Goal: Task Accomplishment & Management: Use online tool/utility

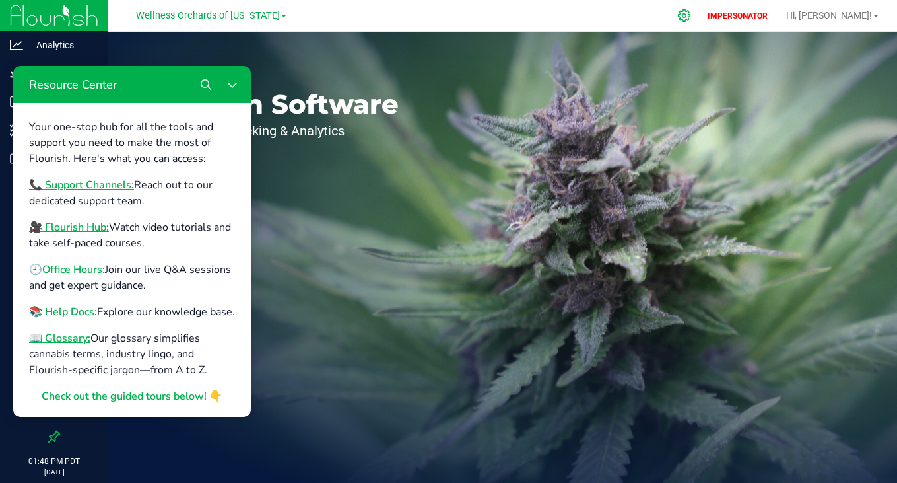
click at [691, 15] on icon at bounding box center [684, 15] width 13 height 13
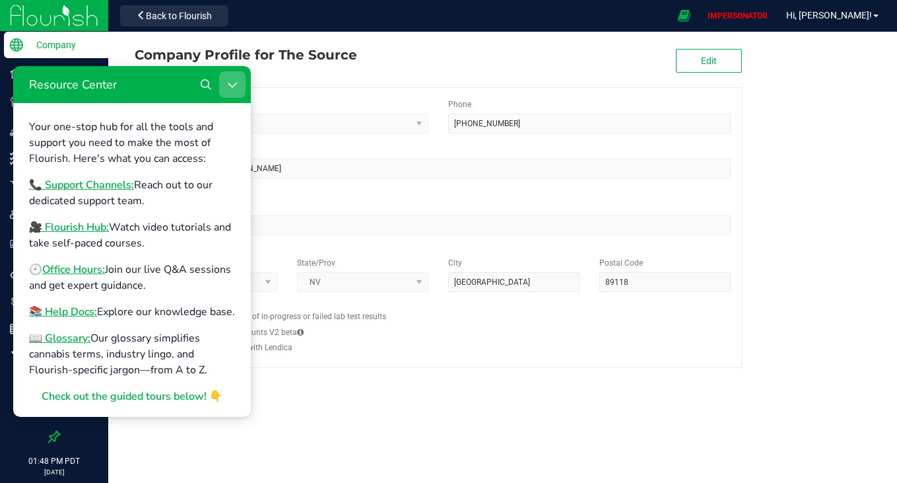
click at [229, 90] on button "Close Resource Center" at bounding box center [232, 84] width 26 height 26
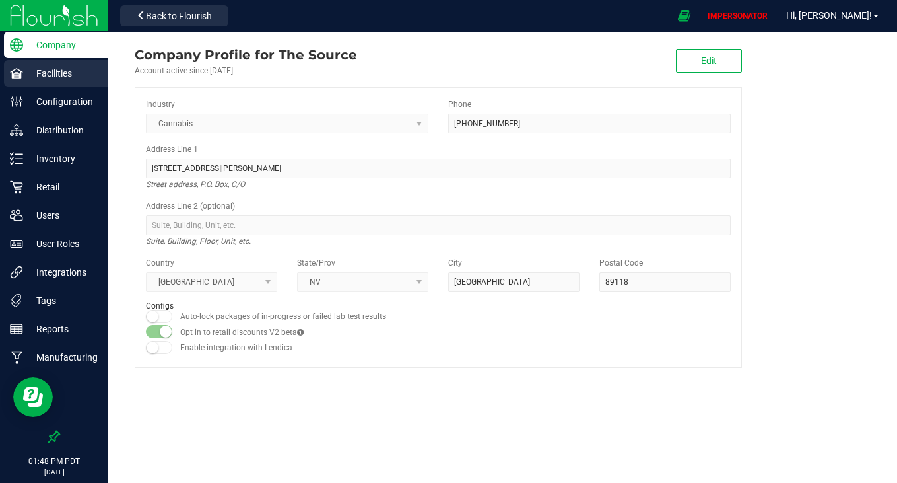
click at [67, 67] on p "Facilities" at bounding box center [62, 73] width 79 height 16
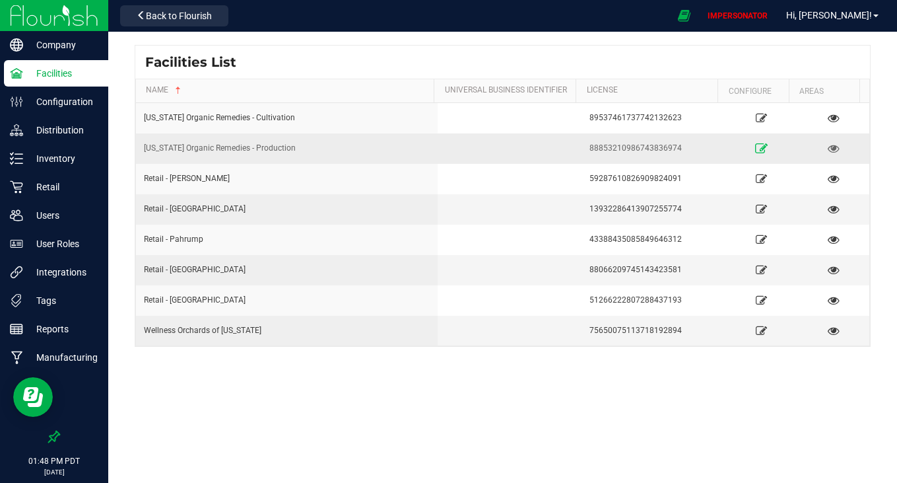
click at [757, 149] on icon at bounding box center [761, 147] width 13 height 9
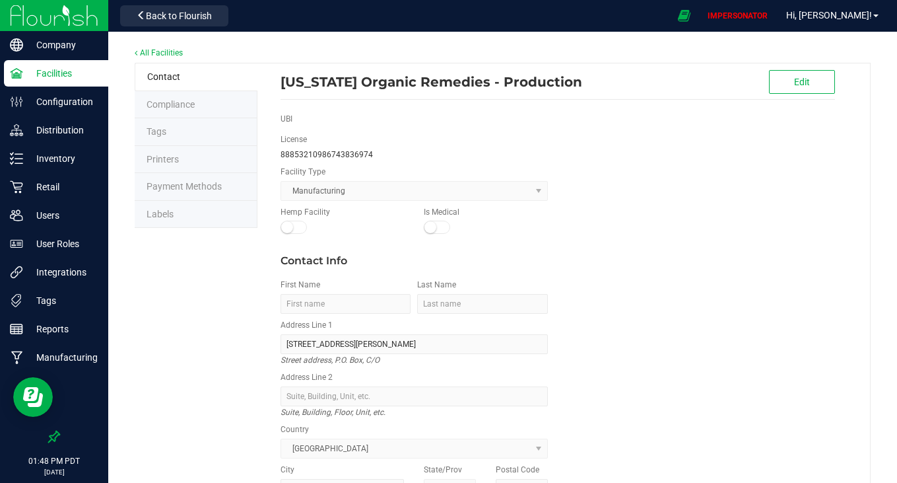
click at [202, 208] on li "Labels" at bounding box center [196, 215] width 123 height 28
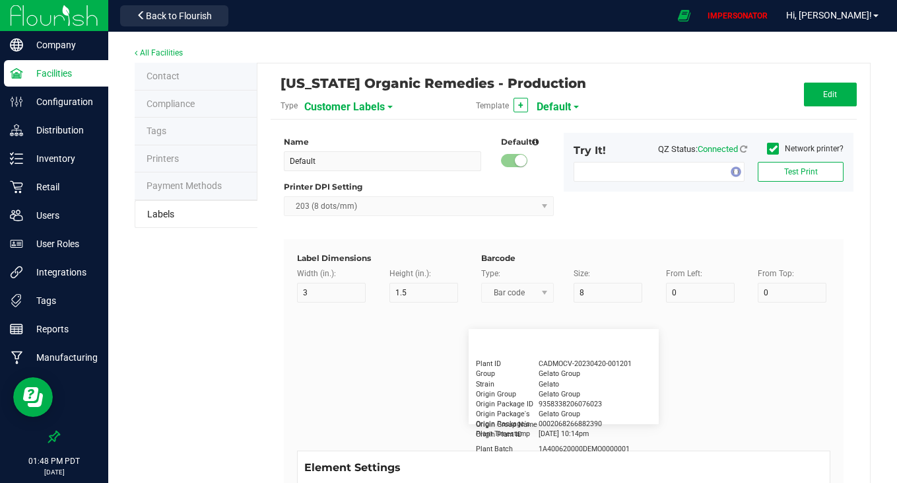
type input "2.25"
type input "1.25"
type input "20"
type input "5"
type input "Customer"
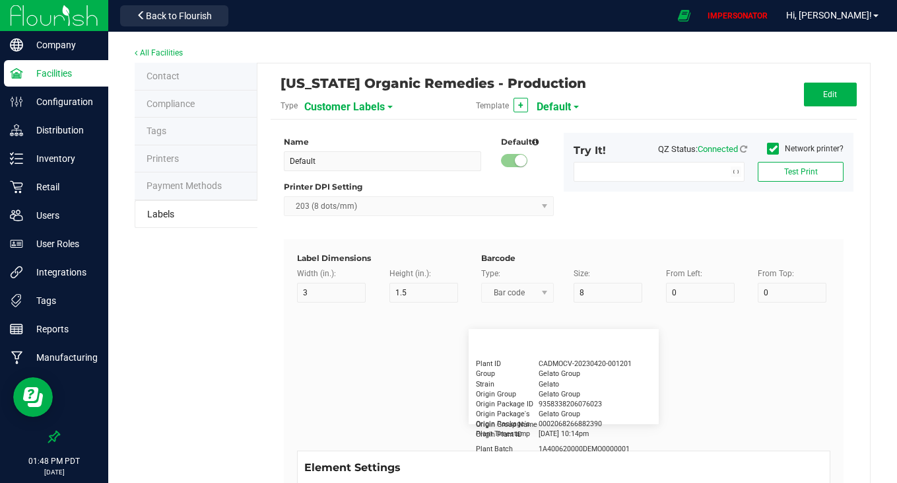
type input "15"
type input "5"
type input "[PERSON_NAME]"
type input "Product"
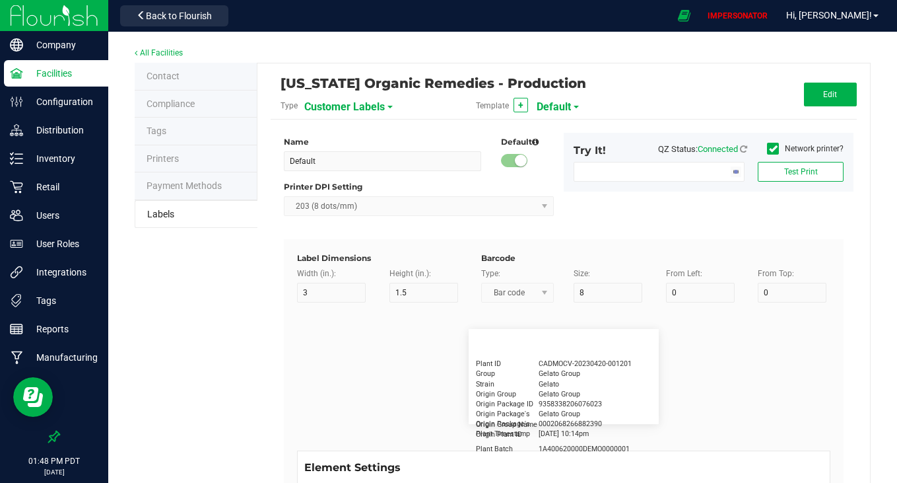
type input "15"
type input "5"
type input "10"
type input "GSC Oil Tincture"
type input "Qty"
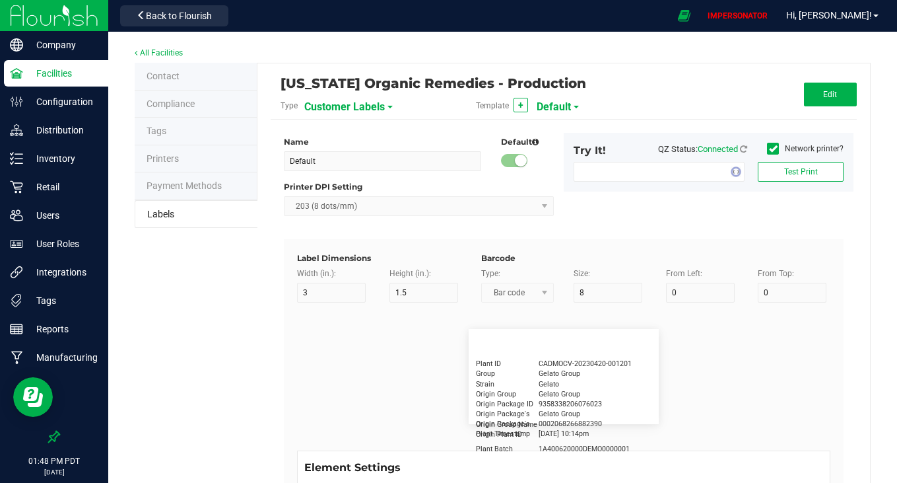
type input "5"
type input "15"
type input "3 ea"
type input "Physician"
type input "15"
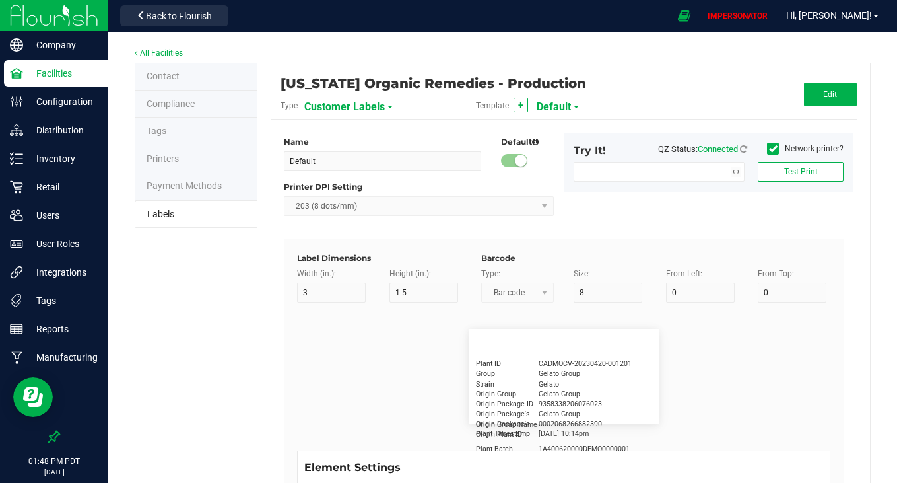
type input "5"
type input "Docfirst Doclast, MD."
type input "Order Date"
type input "15"
type input "5"
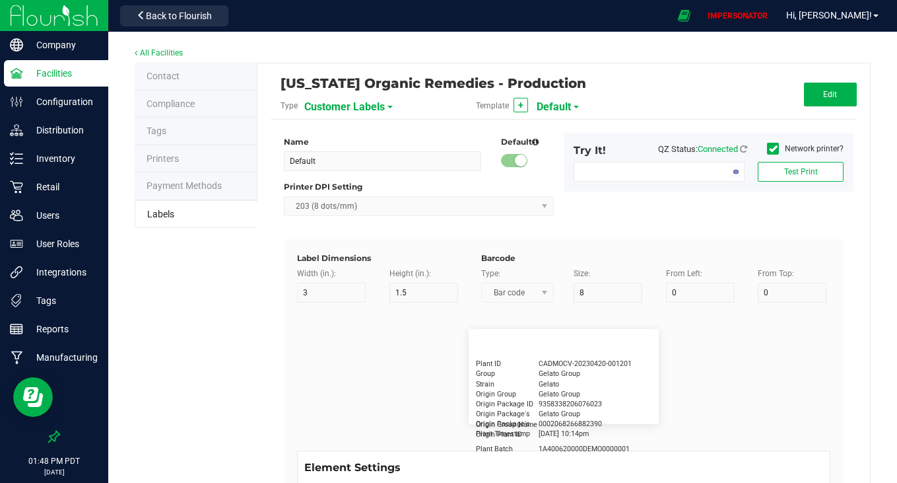
type input "25"
type input "[DATE] 1:17 pm"
type input "Package ID"
type input "15"
type input "5"
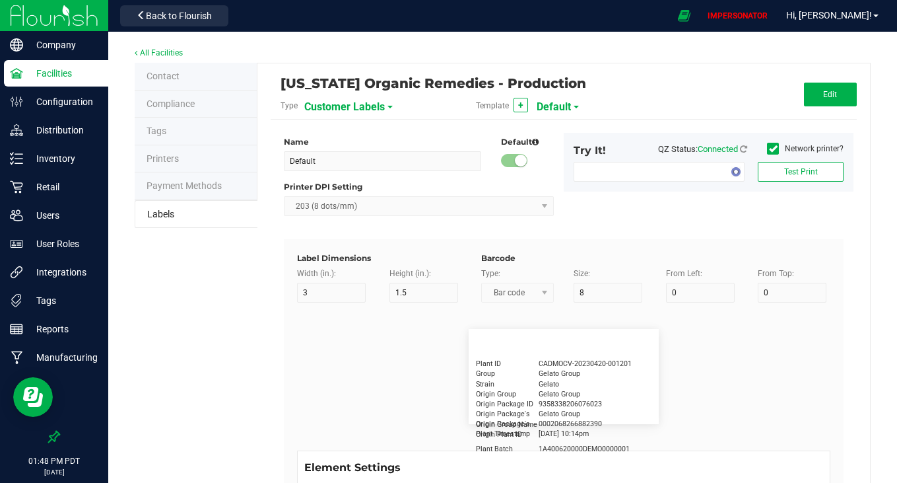
type input "10"
type input "CADMODS-20230420-096"
type input "Lot Number"
type input "15"
type input "5"
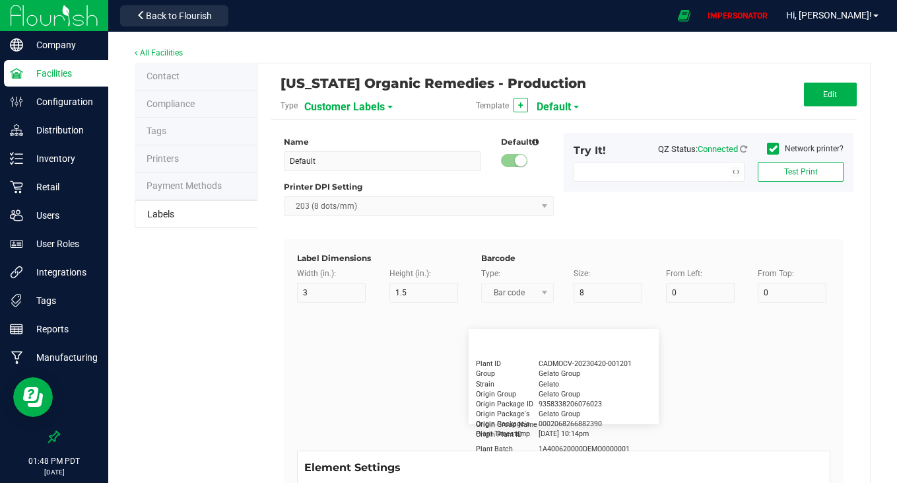
type input "10"
type input "LOTPXGDP-0912"
type input "Warning"
type input "15"
type input "5"
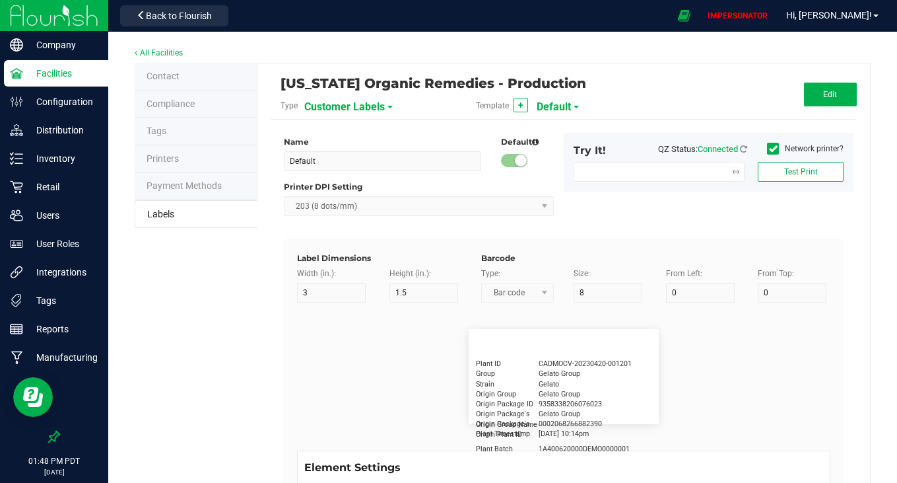
type input "30"
type input "Type Warning Here"
type input "Brand"
type input "15"
type input "5"
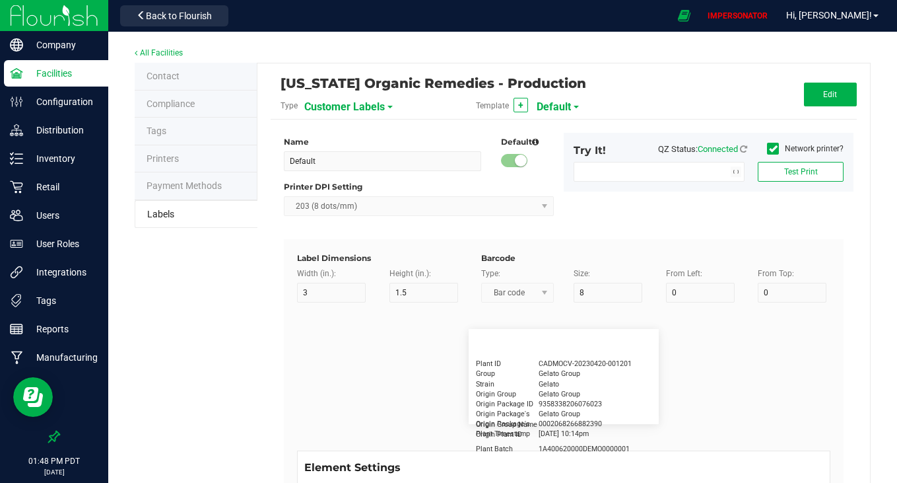
type input "30"
type input "Cannabis Co."
type input "NDC Number"
type input "15"
type input "5"
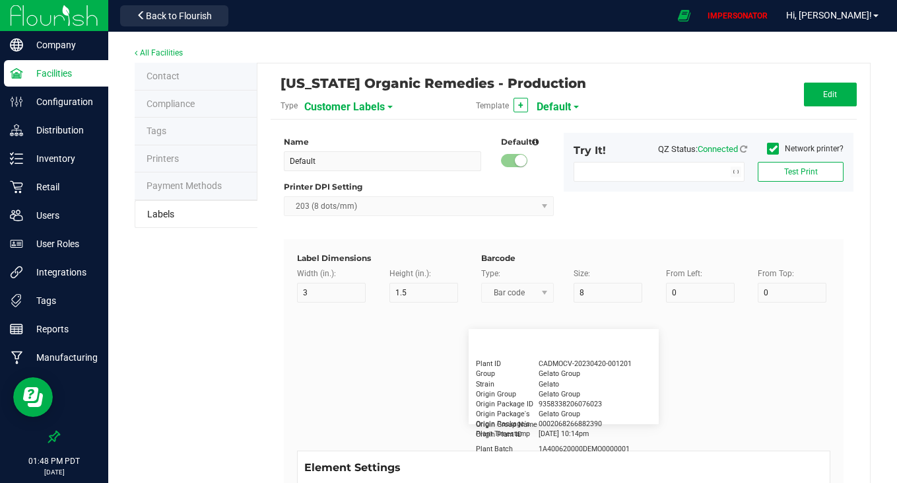
type input "30"
type input "[PHONE_NUMBER]"
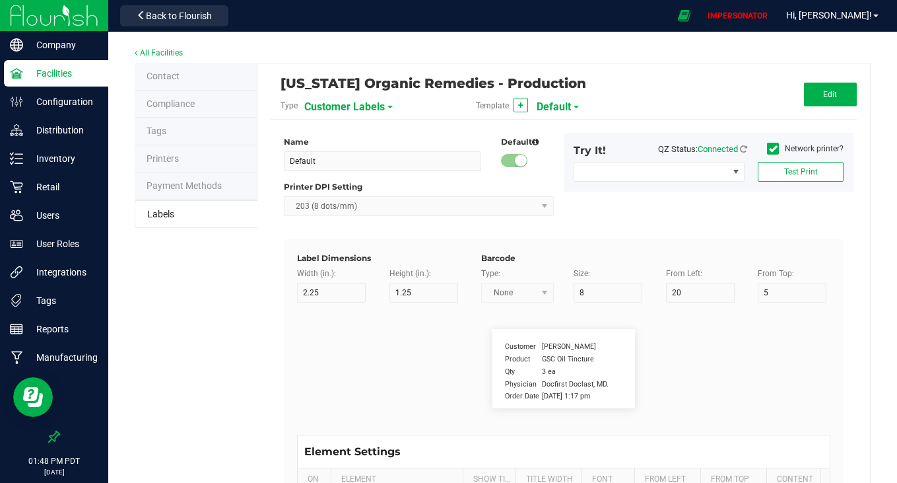
click at [349, 111] on span "Customer Labels" at bounding box center [344, 107] width 81 height 22
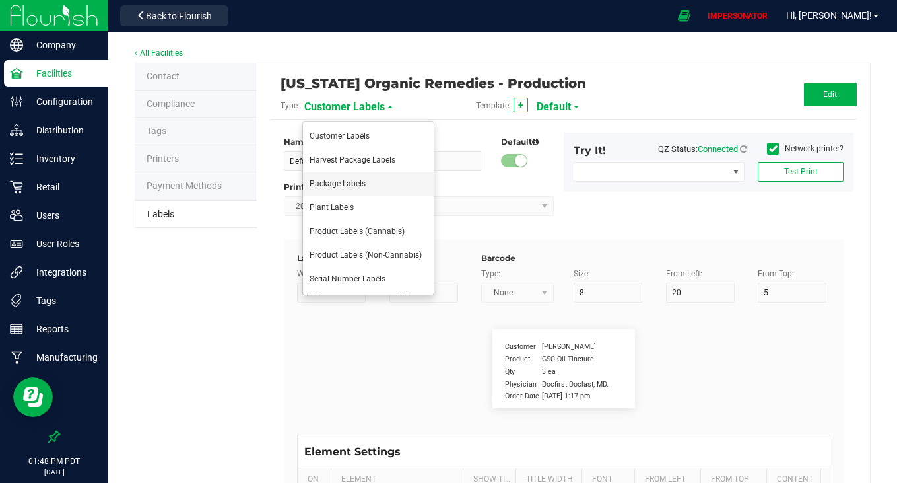
click at [335, 182] on span "Package Labels" at bounding box center [338, 183] width 56 height 9
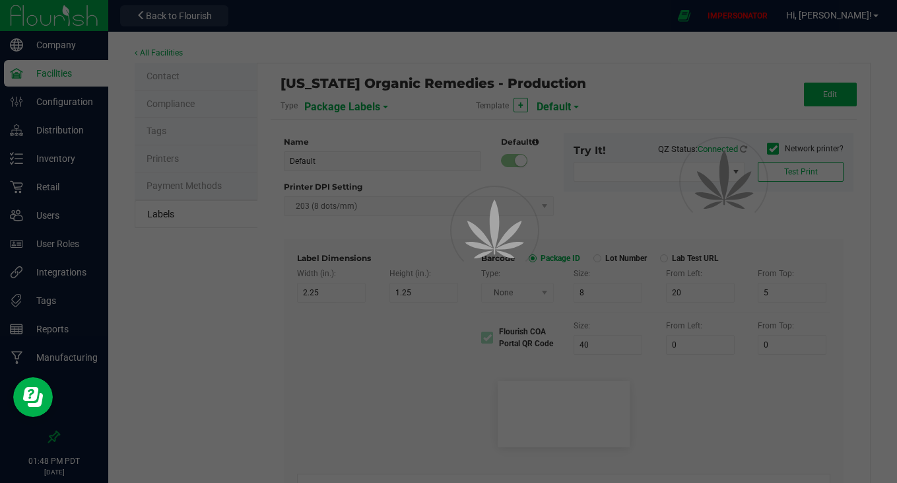
type input "4"
type input "3"
type input "5"
type input "40"
type input "Package ID"
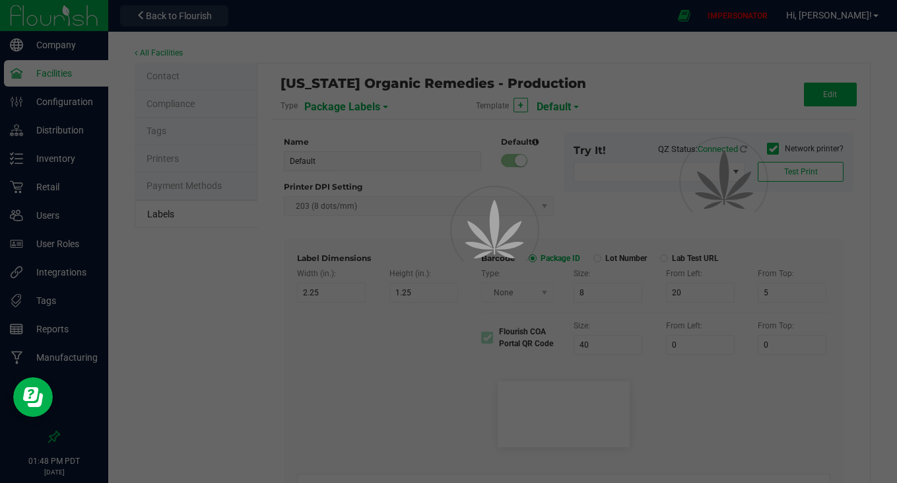
type input "25"
type input "10"
type input "CADMODS-20200420-096"
type input "SKU Name"
type input "25"
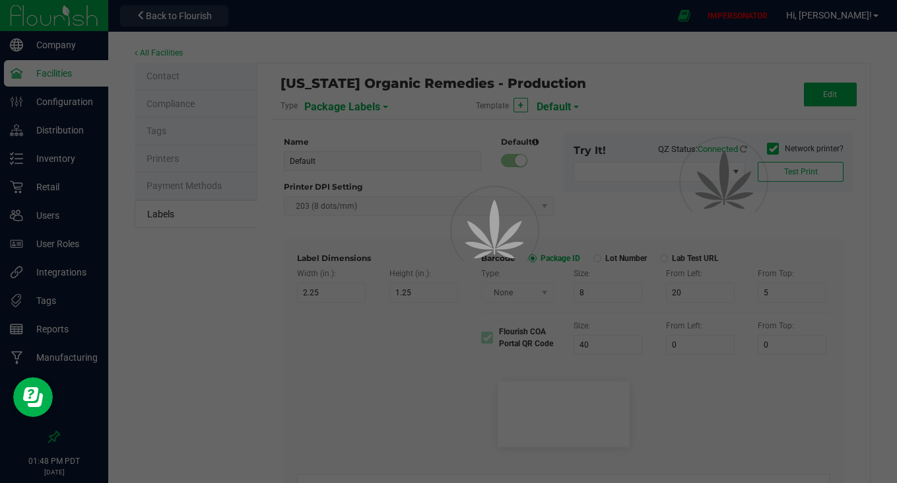
type input "10"
type input "Gelato Pen"
type input "Strain"
type input "25"
type input "10"
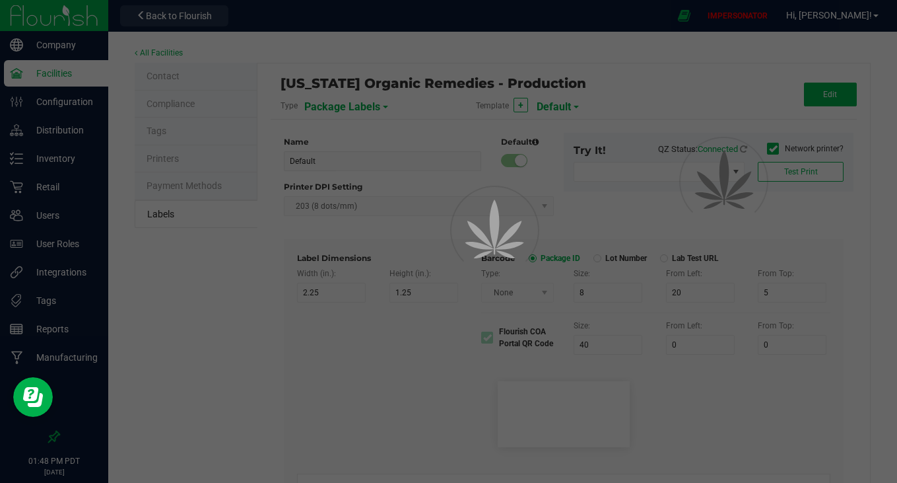
type input "Gelato"
type input "Size"
type input "25"
type input "10"
type input "44 ea"
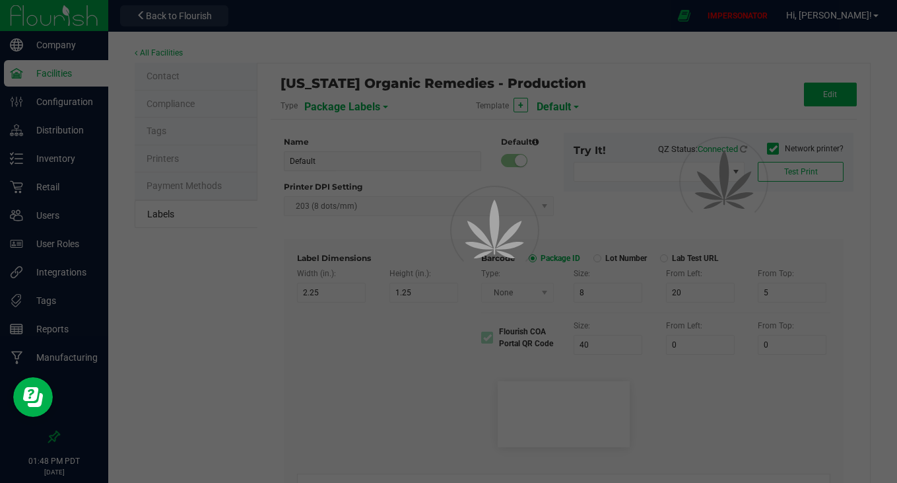
type input "Package Date"
type input "25"
type input "10"
type input "[DATE] 10:14pm"
type input "Lot Number"
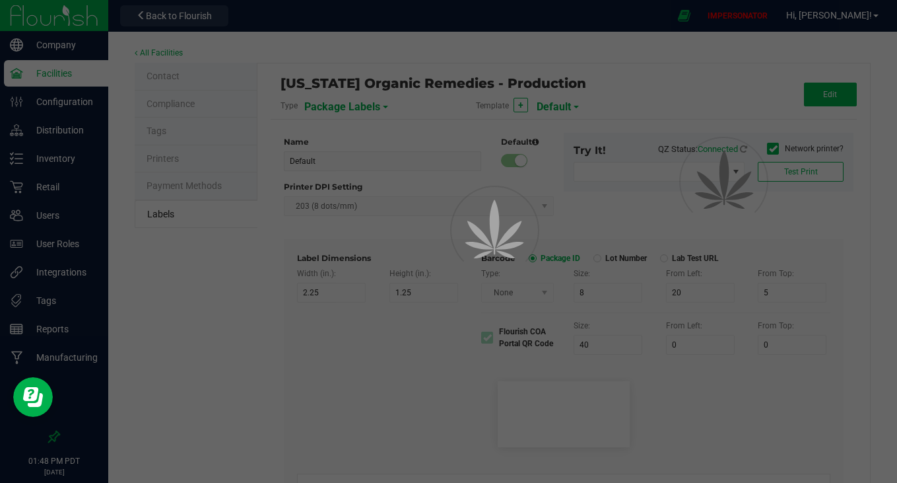
type input "25"
type input "10"
type input "30"
type input "LOT918234"
type input "SKU"
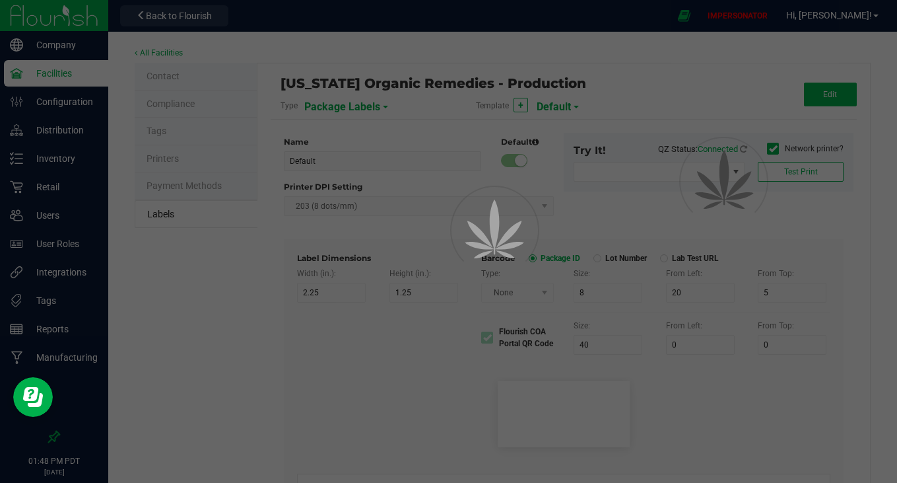
type input "25"
type input "10"
type input "30"
type input "42P017"
type input "Ref Field 1"
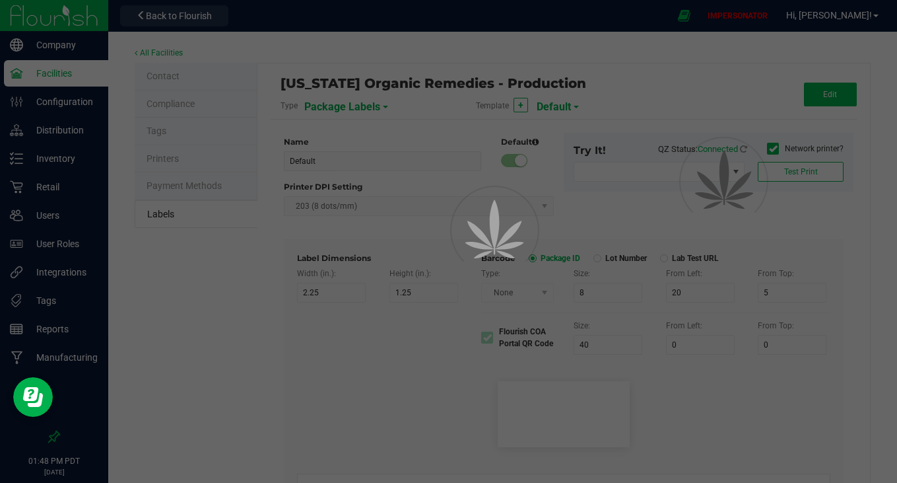
type input "25"
type input "10"
type input "35"
type input "Ref Field 1 Value"
type input "Ref Field 2"
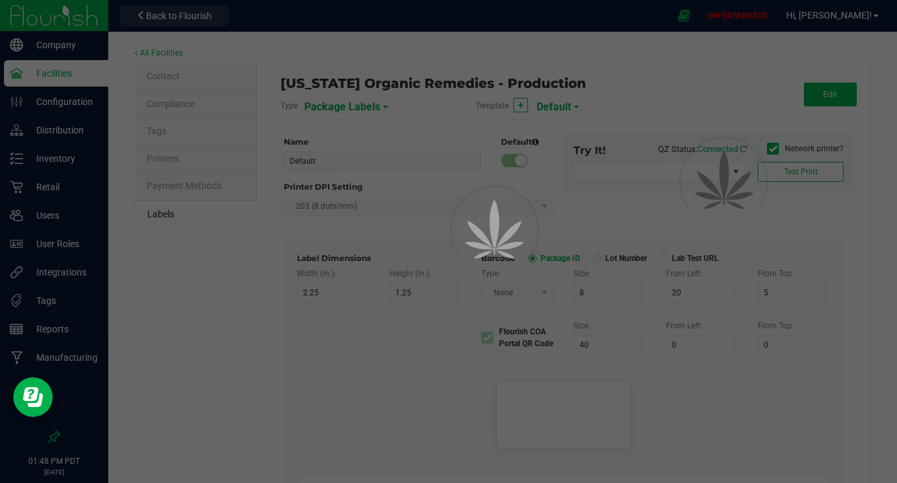
type input "25"
type input "10"
type input "35"
type input "Ref Field 2 Value"
type input "Ref Field 3"
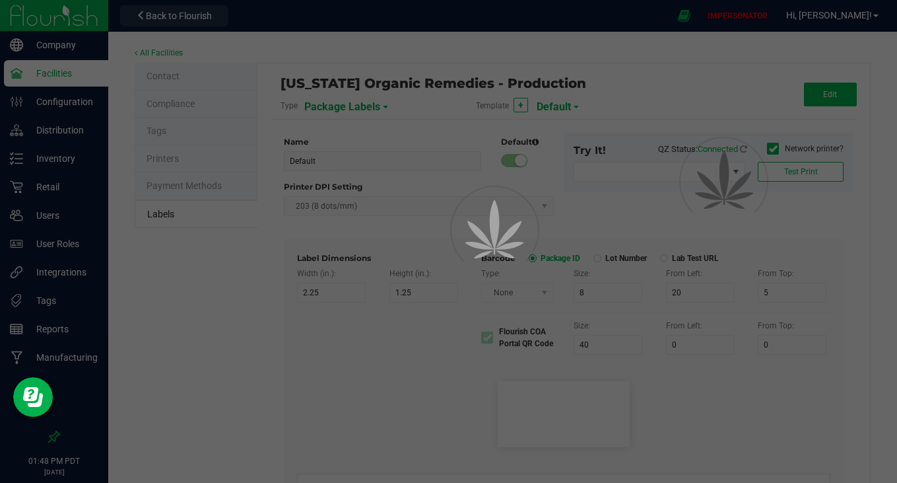
type input "25"
type input "10"
type input "35"
type input "Ref Field 3 Value"
type input "Item Ref Field 1"
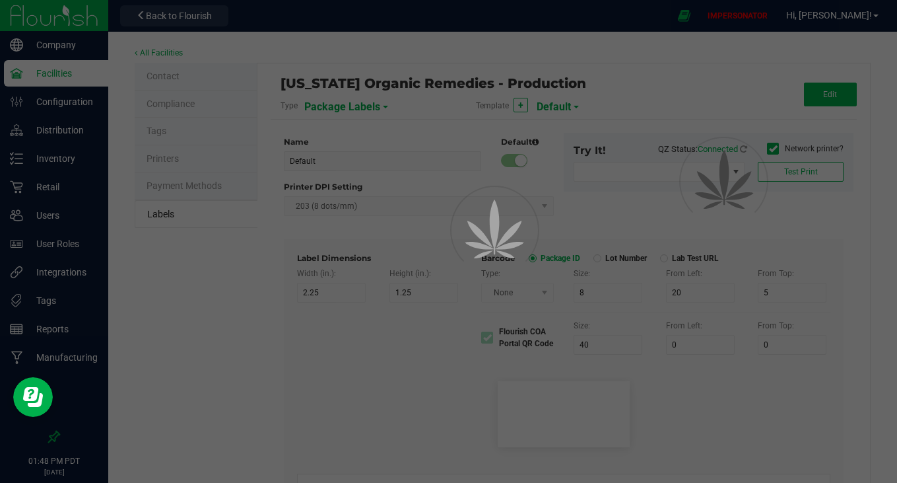
type input "25"
type input "10"
type input "35"
type input "Item Ref Field 1 Value"
type input "Item Ref Field 2"
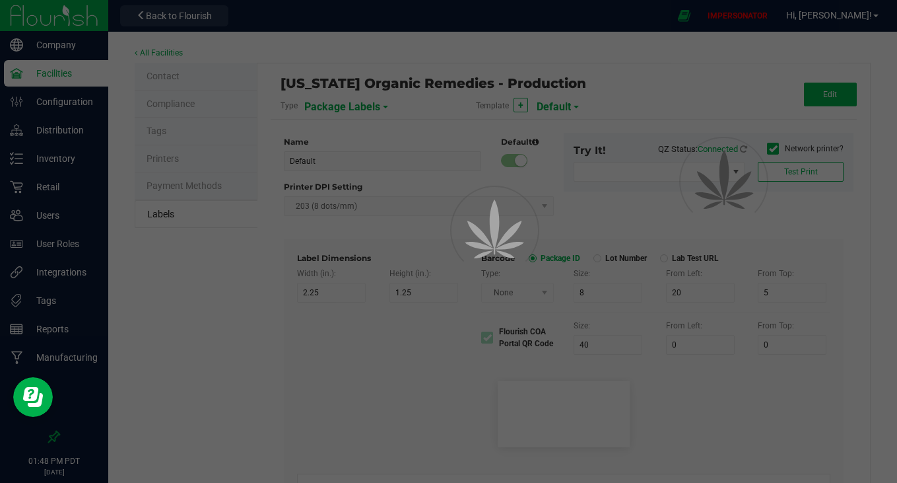
type input "25"
type input "10"
type input "35"
type input "Item Ref Field 2 Value"
type input "Item Ref Field 3"
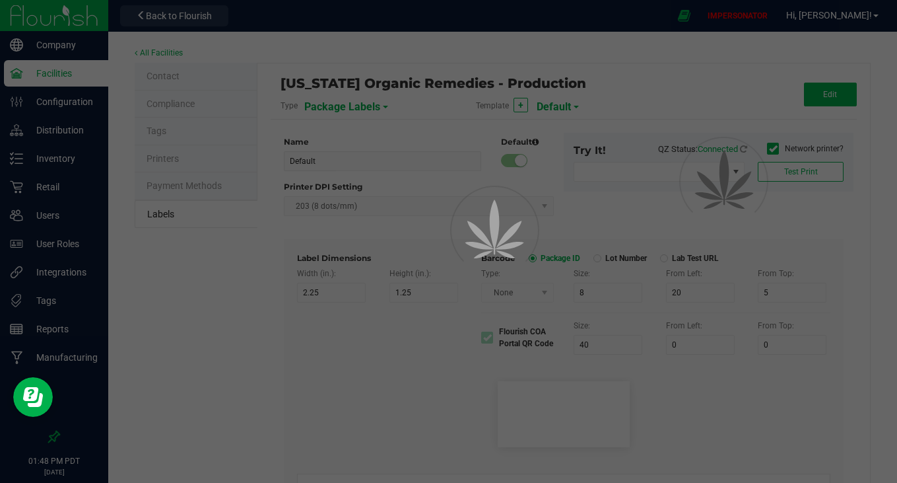
type input "25"
type input "10"
type input "35"
type input "Item Ref Field 3 Value"
type input "Item Ref Field 4"
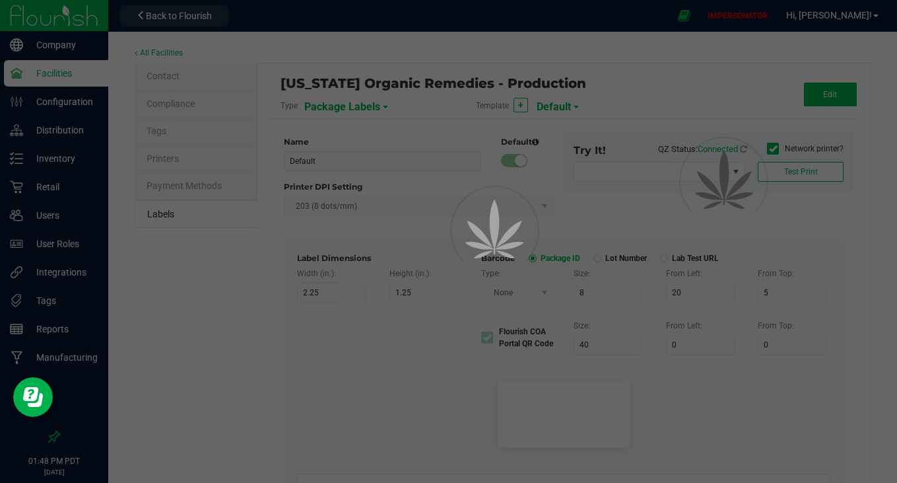
type input "25"
type input "10"
type input "35"
type input "Item Ref Field 4 Value"
type input "Item Ref Field 5"
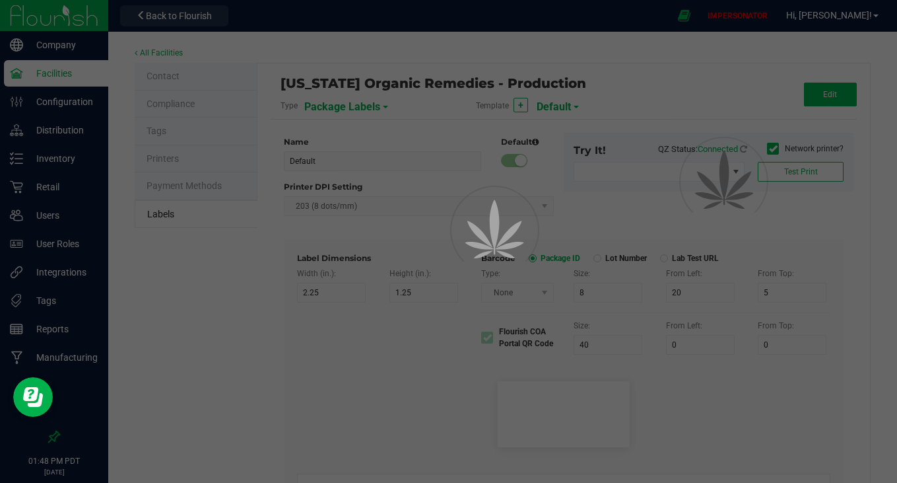
type input "25"
type input "10"
type input "35"
type input "Item Ref Field 5 Value"
type input "NDC Number"
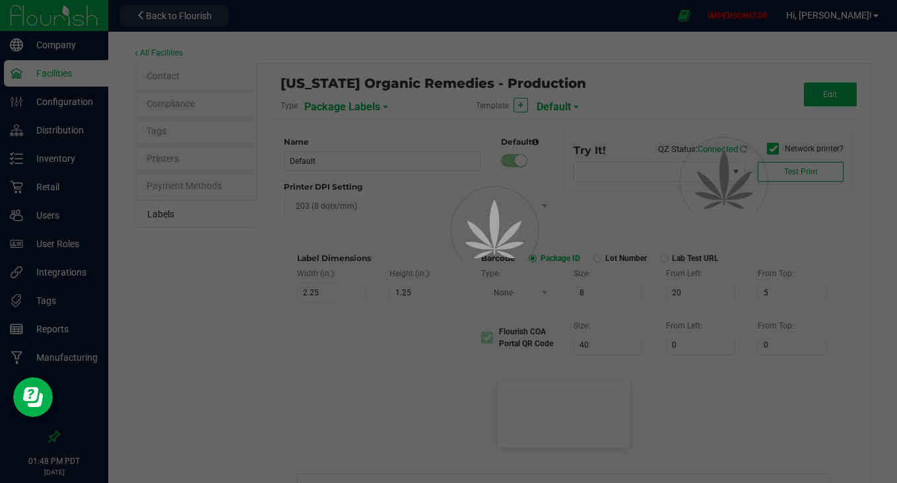
type input "25"
type input "10"
type input "35"
type input "[PHONE_NUMBER]"
type input "Number of Servings"
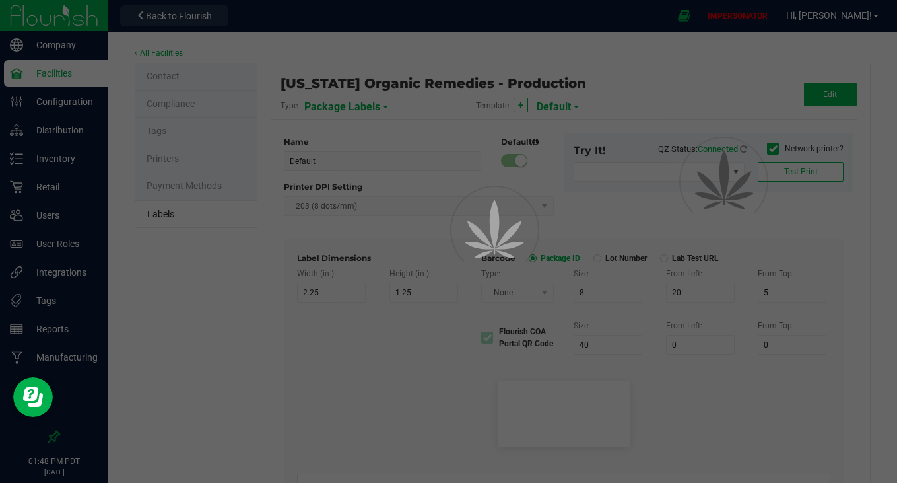
type input "25"
type input "10"
type input "35"
type input "4 servings/item"
type input "Serving Size"
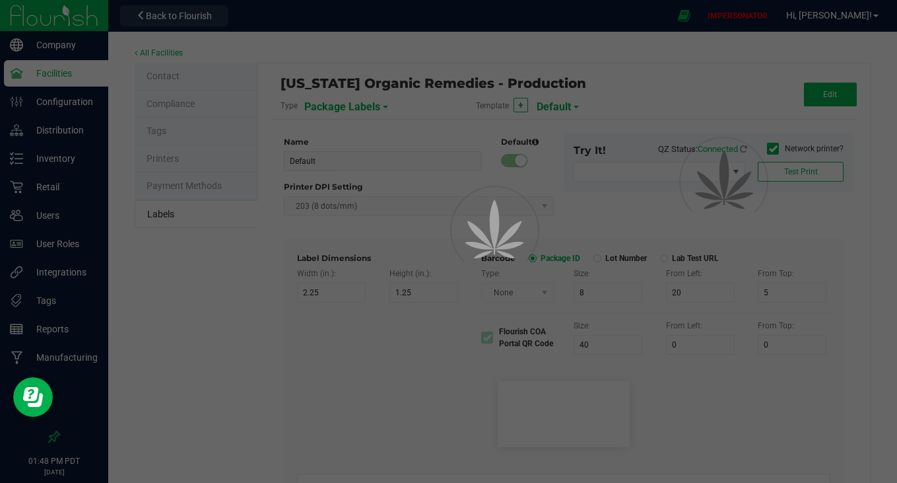
type input "25"
type input "10"
type input "35"
type input "1 cup"
type input "Serving Size (Grams)"
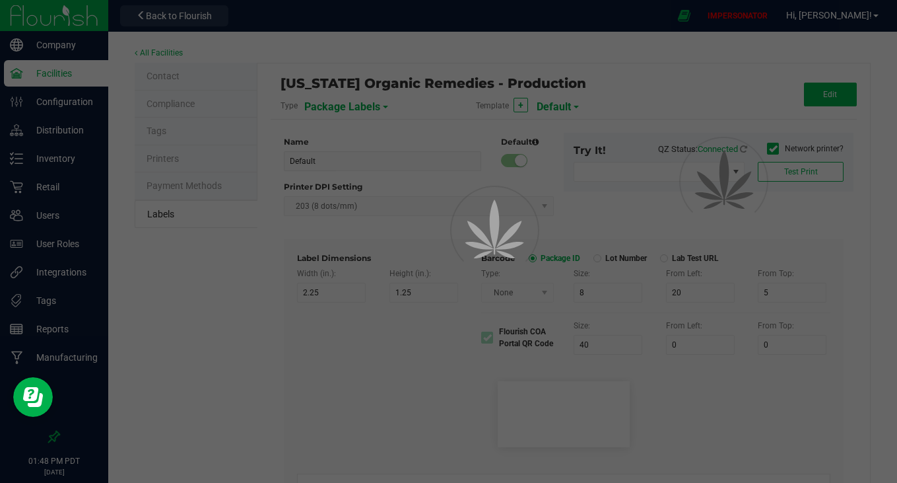
type input "25"
type input "10"
type input "35"
type input "4 g"
type input "Doses Per Unit"
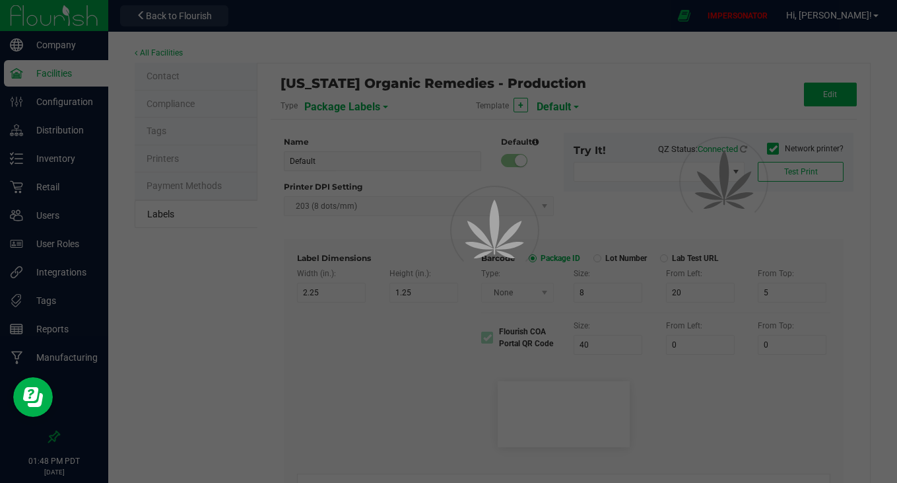
type input "25"
type input "10"
type input "35"
type input "20"
type input "Item Ingredients"
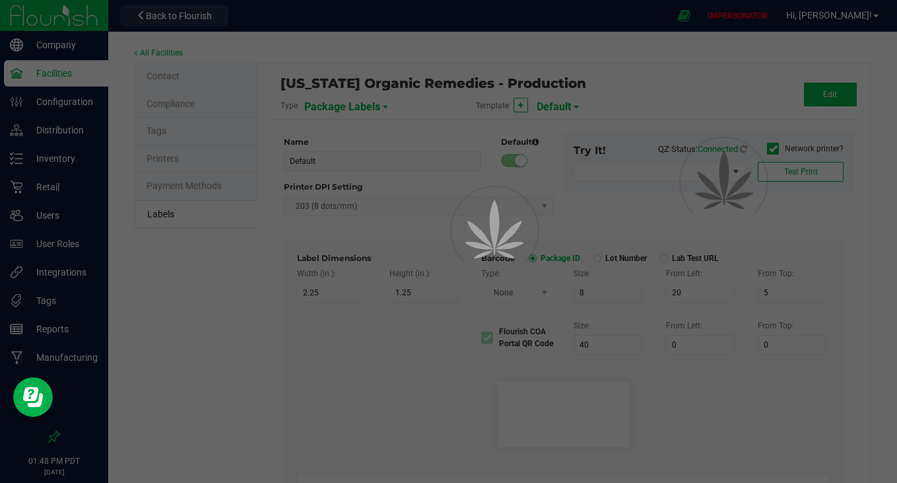
type input "25"
type input "10"
type input "35"
type input "Ingredient one, ingredient two"
type input "METRC Item Ingredients"
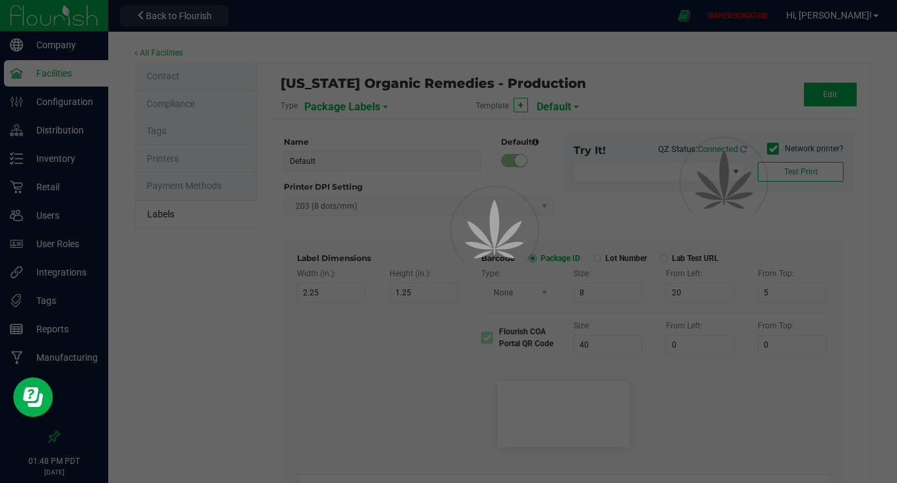
type input "25"
type input "10"
type input "35"
type input "Ingredient one, ingredient two"
type input "60"
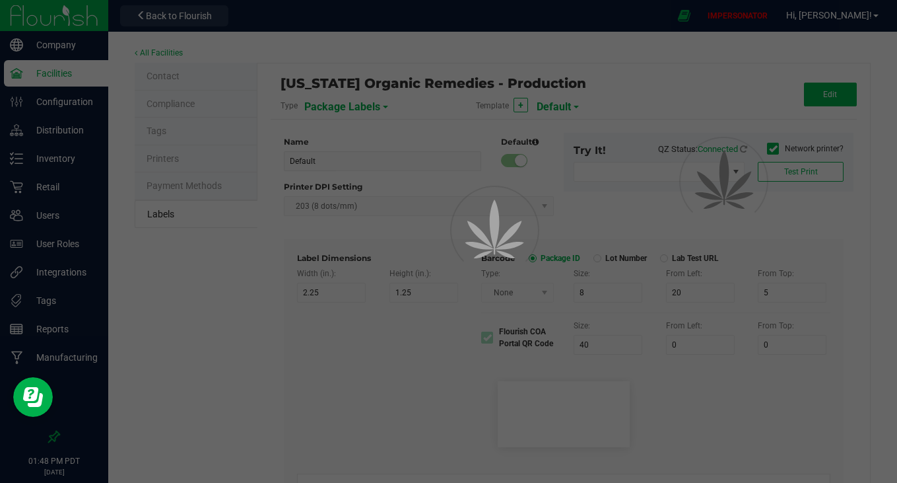
type input "40"
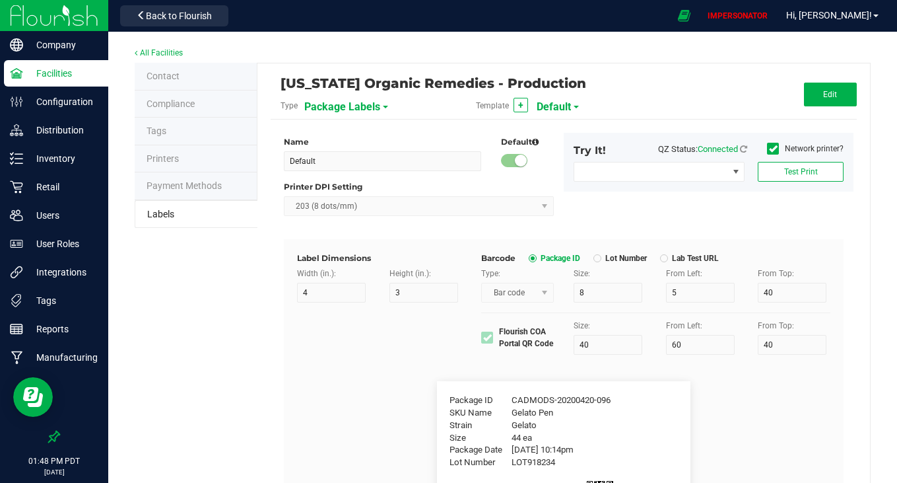
click at [558, 106] on span "Default" at bounding box center [554, 107] width 34 height 22
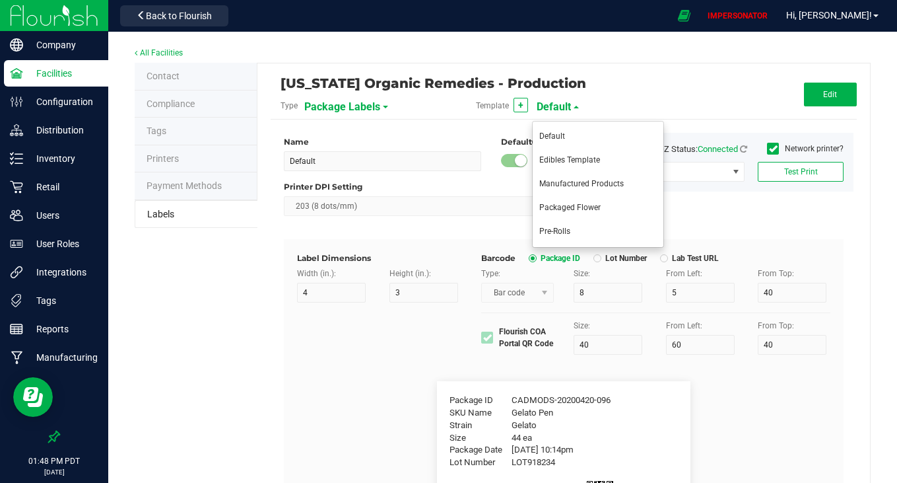
click at [560, 162] on span "Edibles Template" at bounding box center [569, 159] width 61 height 9
type input "Edibles Template"
type input "3.5"
type input "2.5"
type input "Strain:"
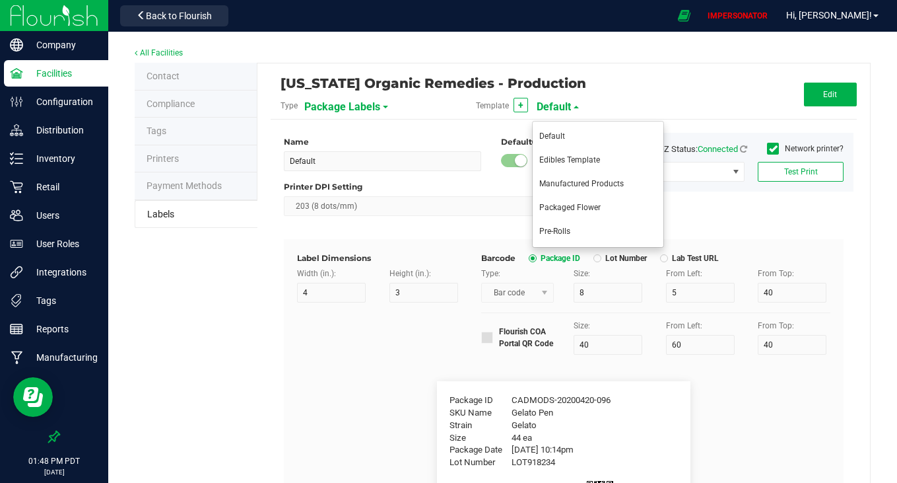
type input "8.5"
type input "8"
type input "2"
type input "12"
type input "WHITE CHOCOLATE RASPBERRY"
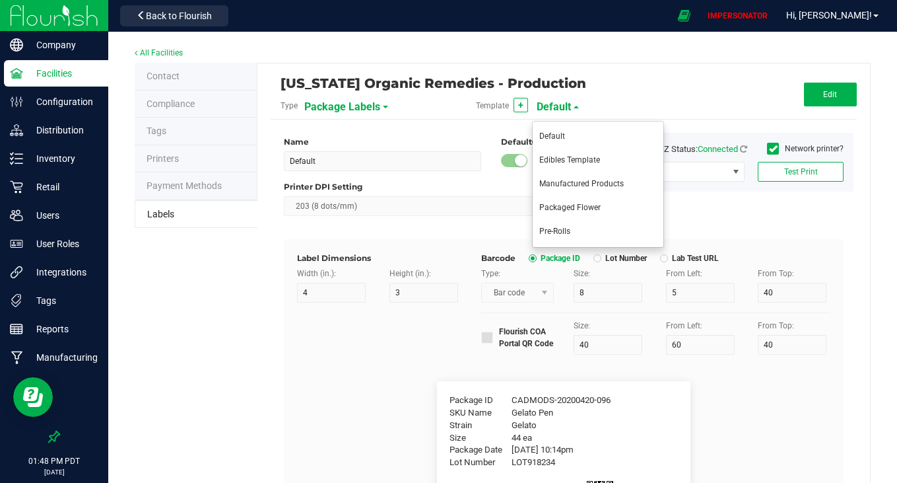
type input "Production Run:"
type input "21"
type input "8"
type input "2"
type input "18"
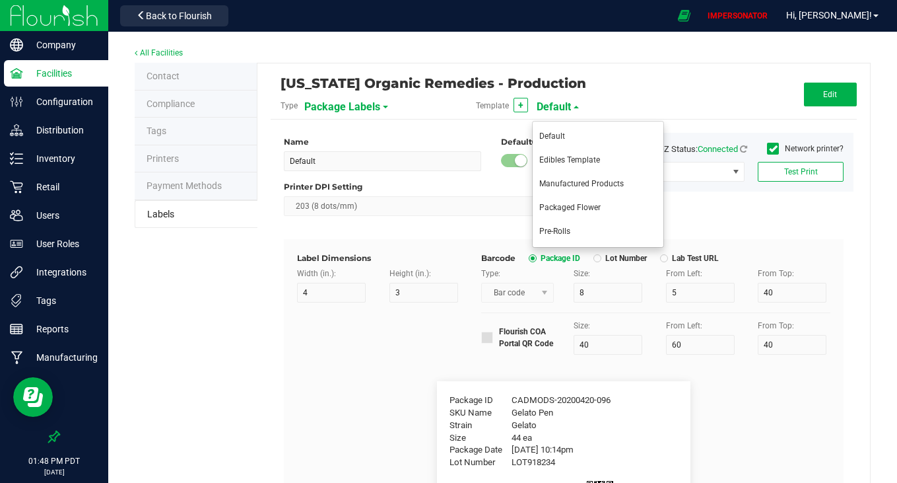
type input "LOT918"
type input "[US_STATE] Organic Remedies, LLC"
type input "60"
type input "12"
type input "15"
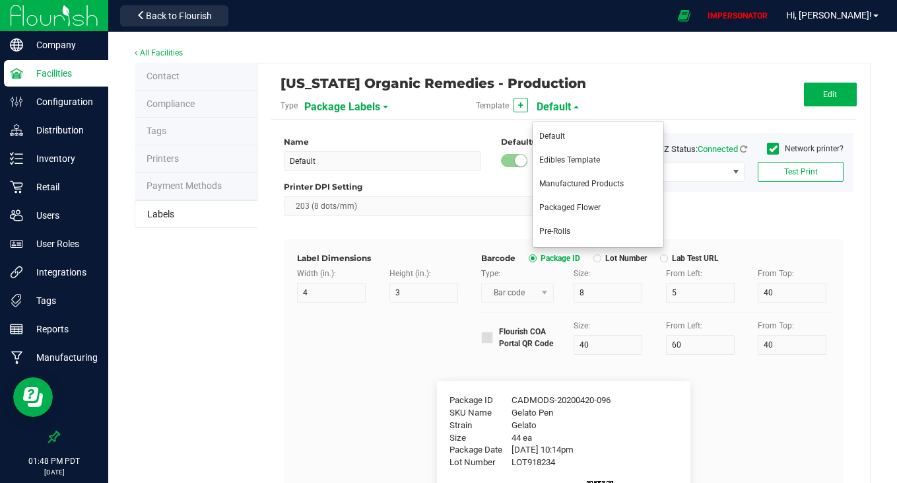
type input "0"
type input "Retail License #"
type input "20"
type input "8"
type input "17"
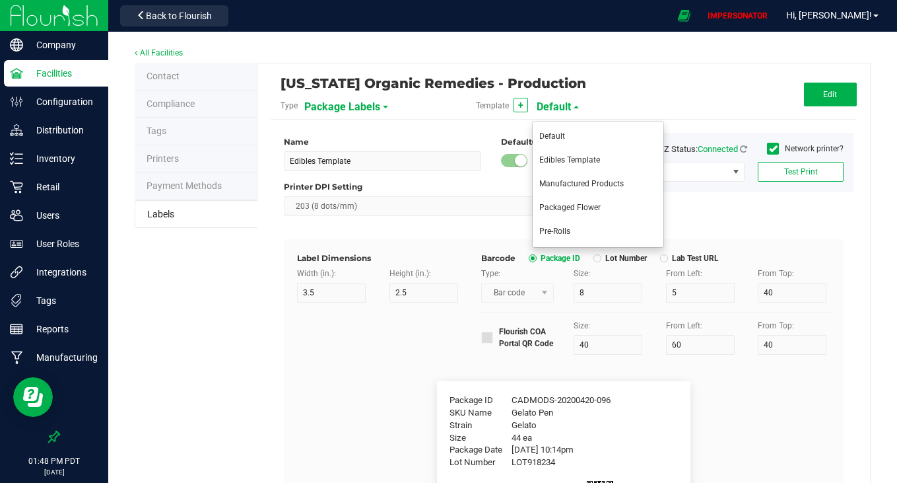
type input "5"
type input "88853210986743836974"
type input "Medical License #"
type input "8"
type input "14"
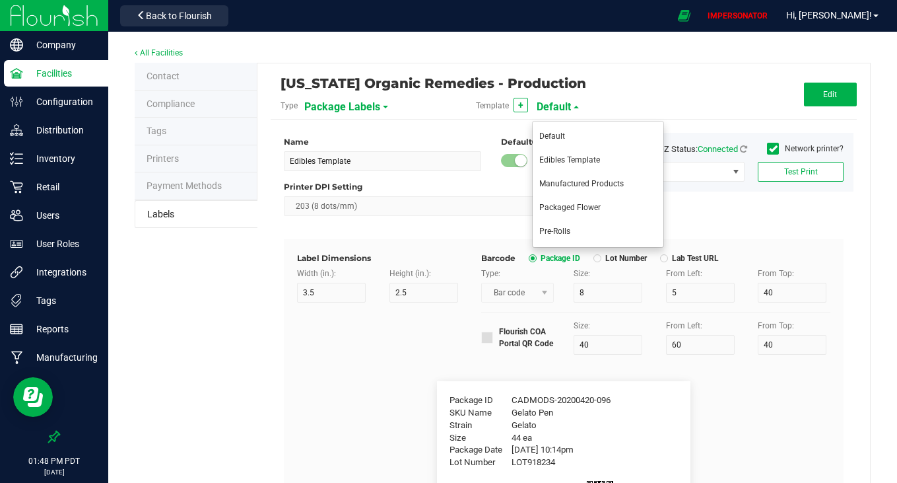
type input "8"
type input "72792951478780009507"
type input "THIS PRODUCT CONTAINS CANNABIS"
type input "80"
type input "12"
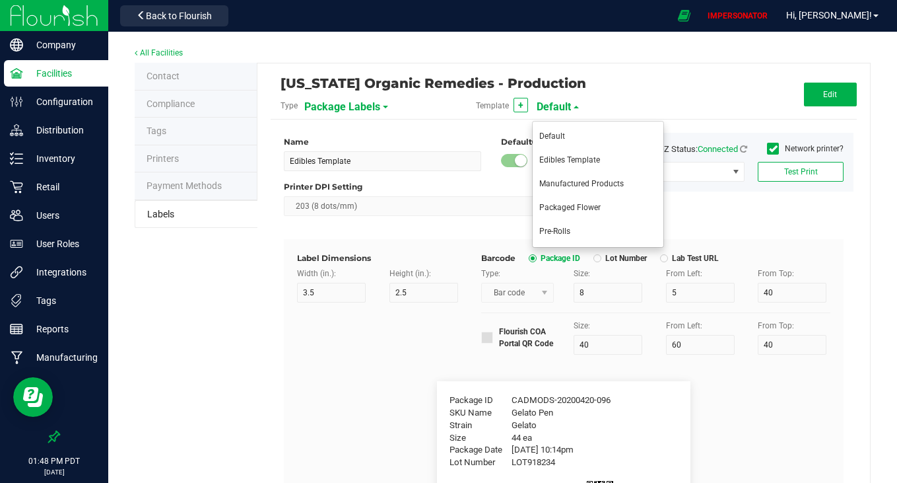
type input "7"
type input "55"
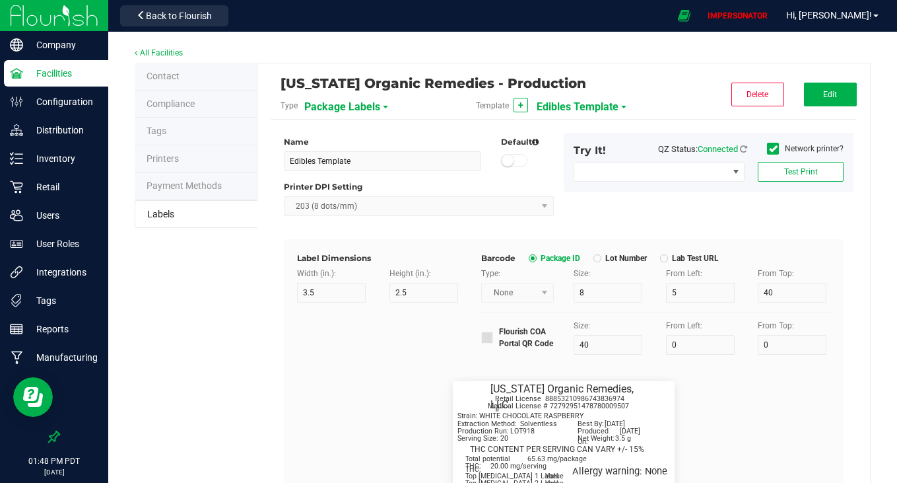
click at [574, 105] on span "Edibles Template" at bounding box center [578, 107] width 82 height 22
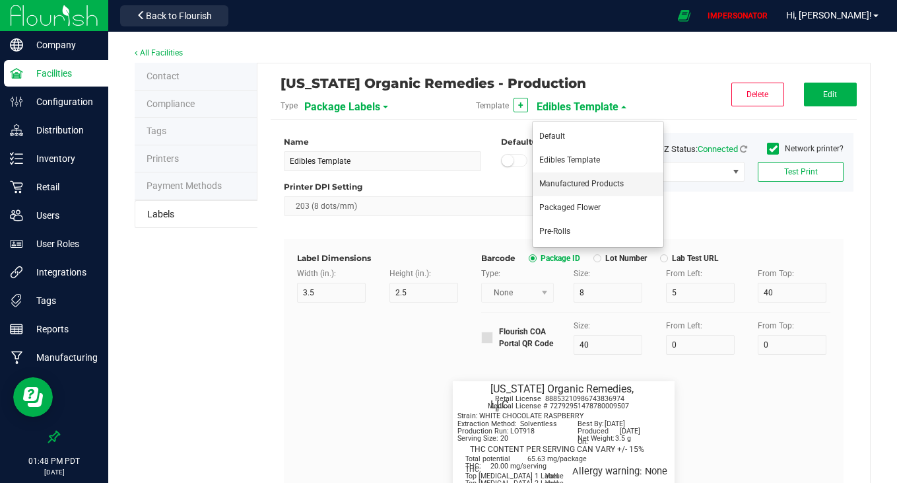
click at [577, 178] on li "Manufactured Products" at bounding box center [598, 184] width 131 height 24
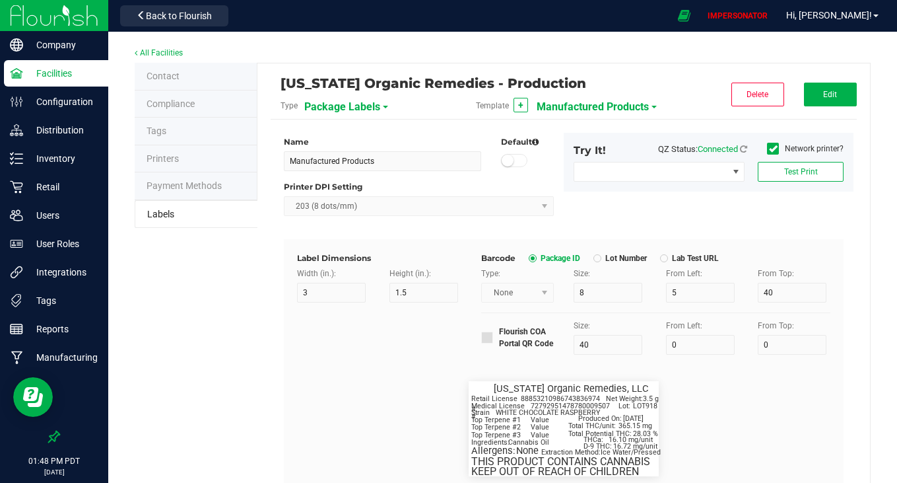
click at [610, 104] on span "Manufactured Products" at bounding box center [593, 107] width 112 height 22
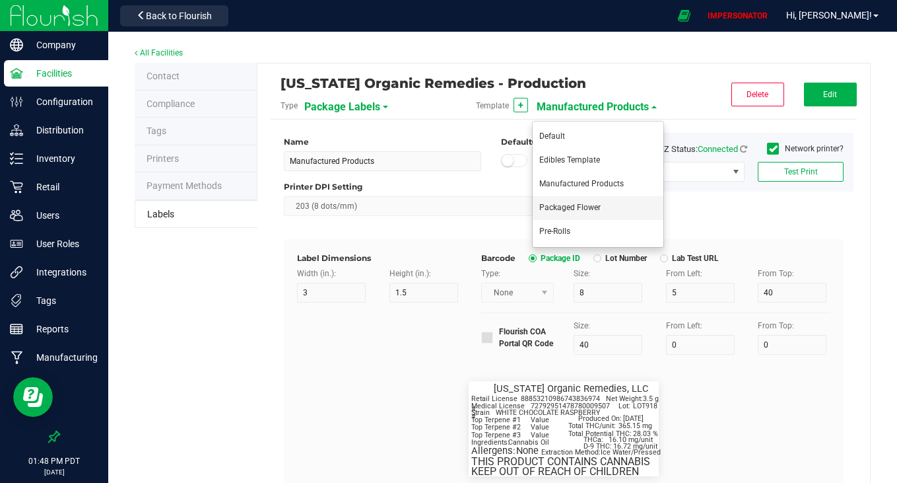
click at [570, 204] on span "Packaged Flower" at bounding box center [569, 207] width 61 height 9
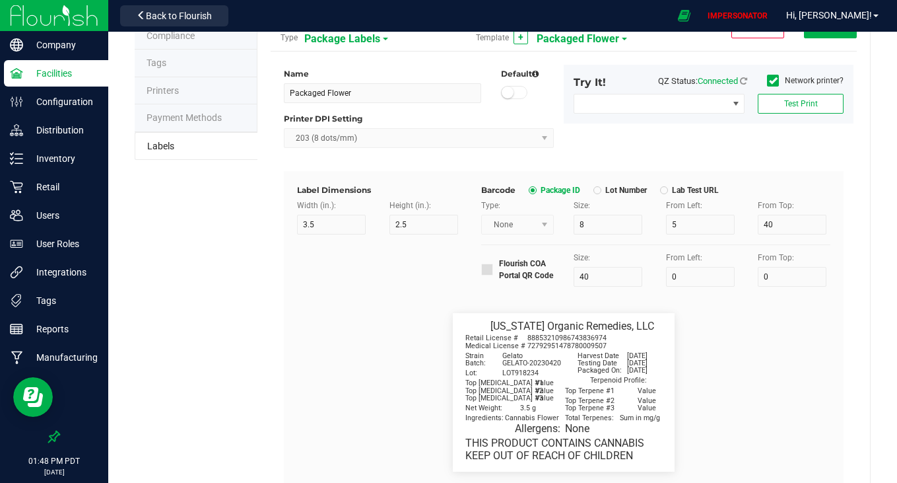
scroll to position [46, 0]
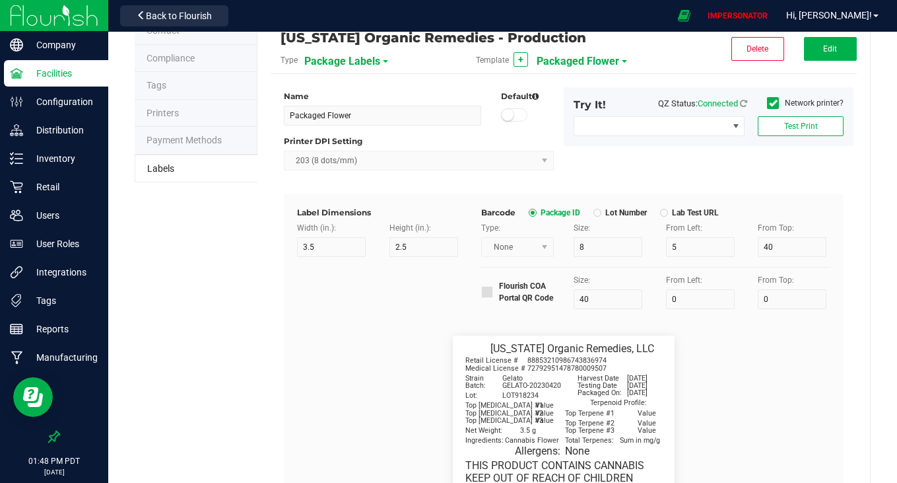
click at [584, 56] on span "Packaged Flower" at bounding box center [578, 61] width 83 height 22
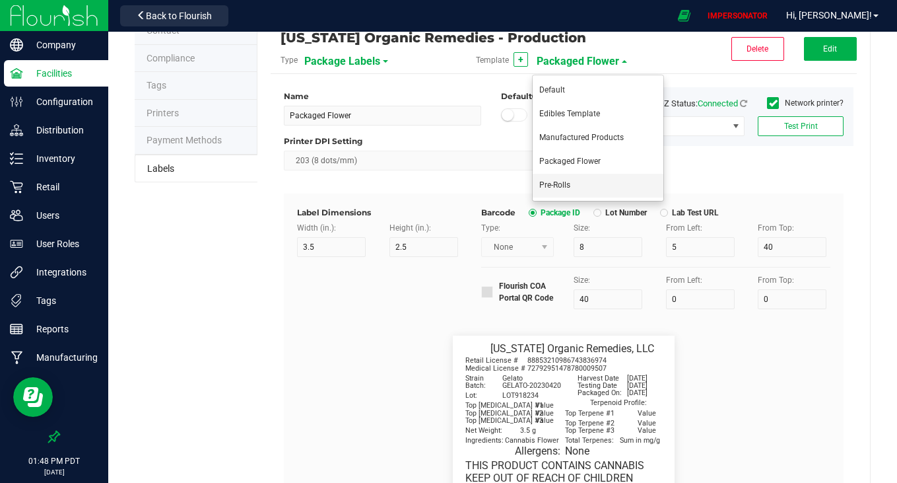
click at [559, 183] on span "Pre-Rolls" at bounding box center [554, 184] width 31 height 9
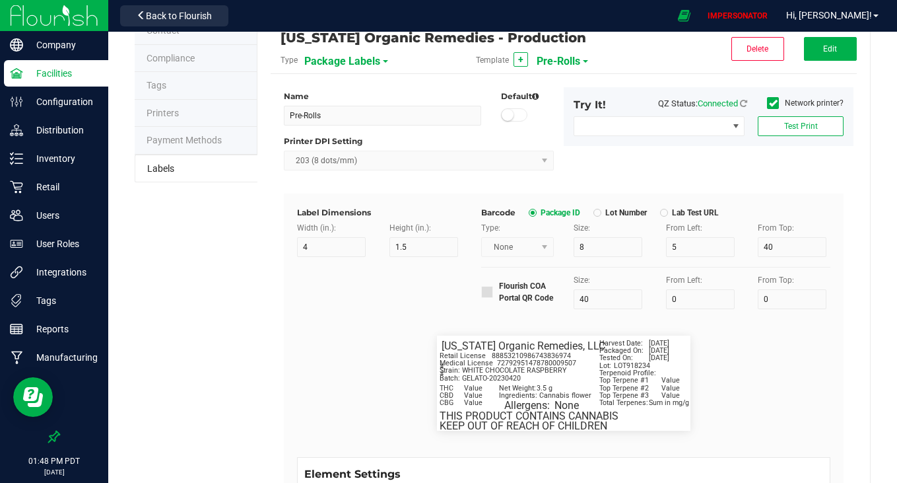
click at [559, 63] on span "Pre-Rolls" at bounding box center [559, 61] width 44 height 22
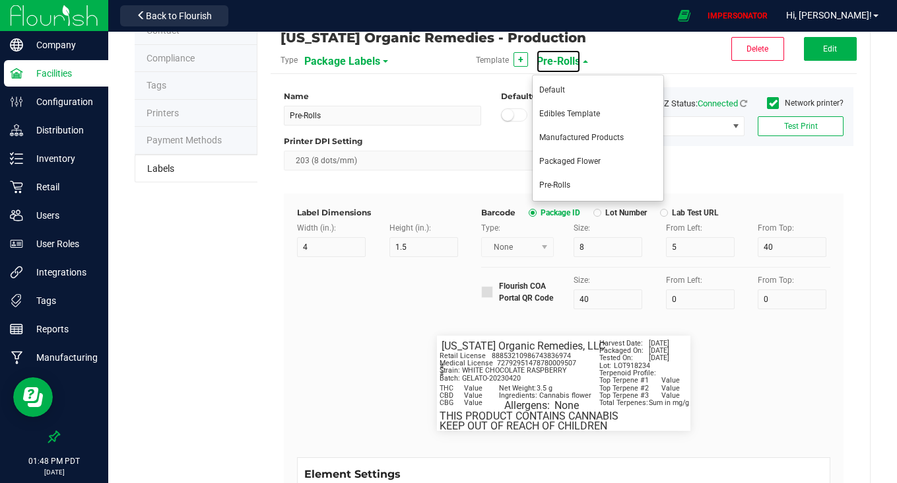
scroll to position [0, 0]
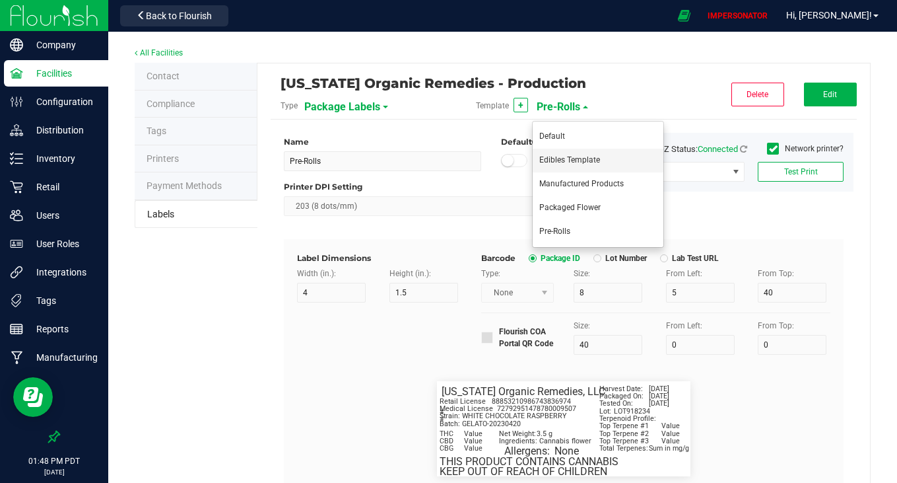
click at [578, 153] on li "Edibles Template" at bounding box center [598, 161] width 131 height 24
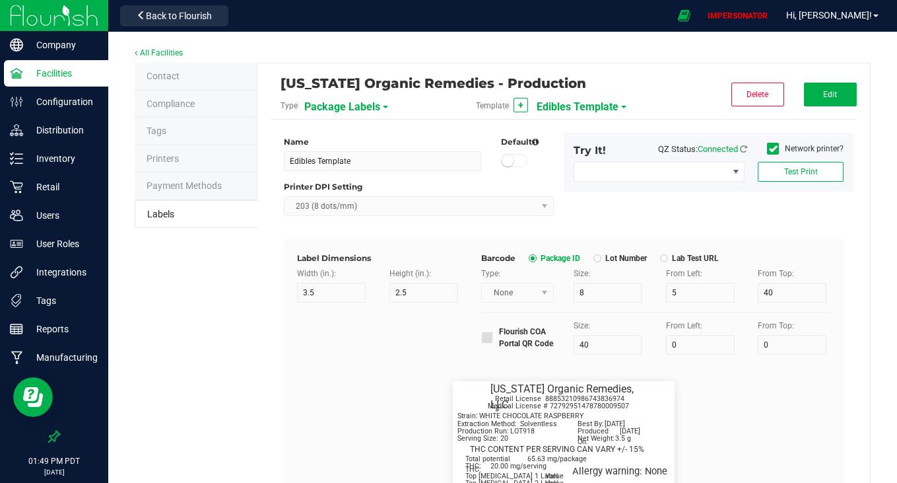
click at [578, 102] on span "Edibles Template" at bounding box center [578, 107] width 82 height 22
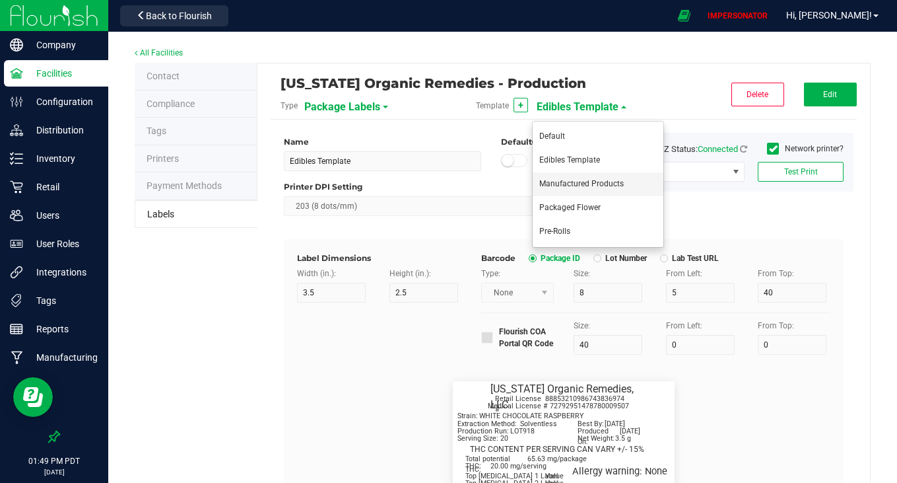
click at [556, 189] on li "Manufactured Products" at bounding box center [598, 184] width 131 height 24
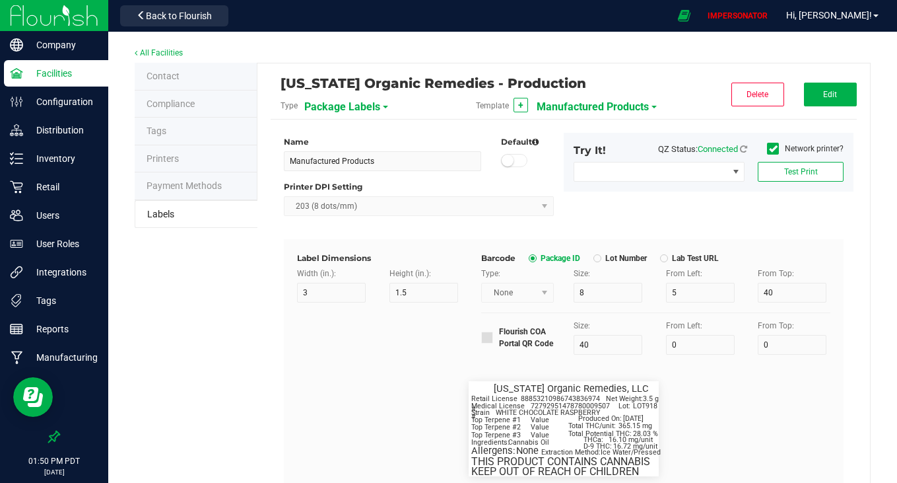
click at [570, 104] on span "Manufactured Products" at bounding box center [593, 107] width 112 height 22
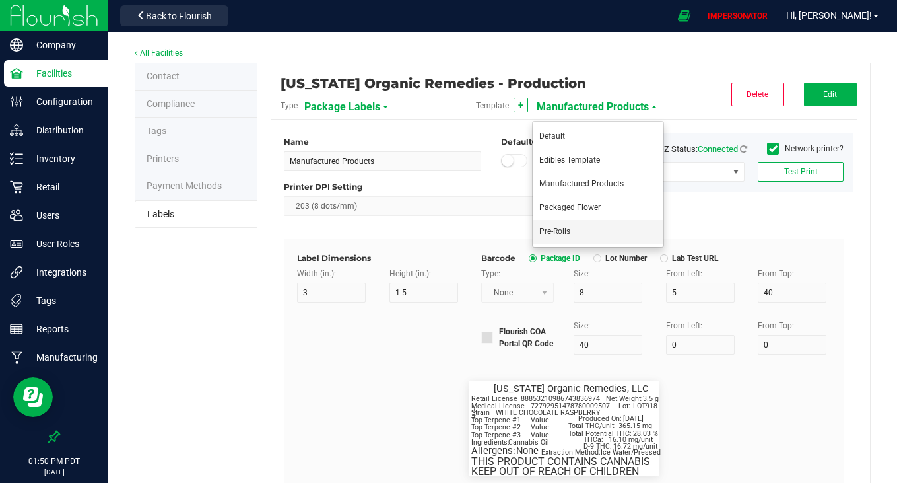
click at [563, 226] on span "Pre-Rolls" at bounding box center [554, 230] width 31 height 9
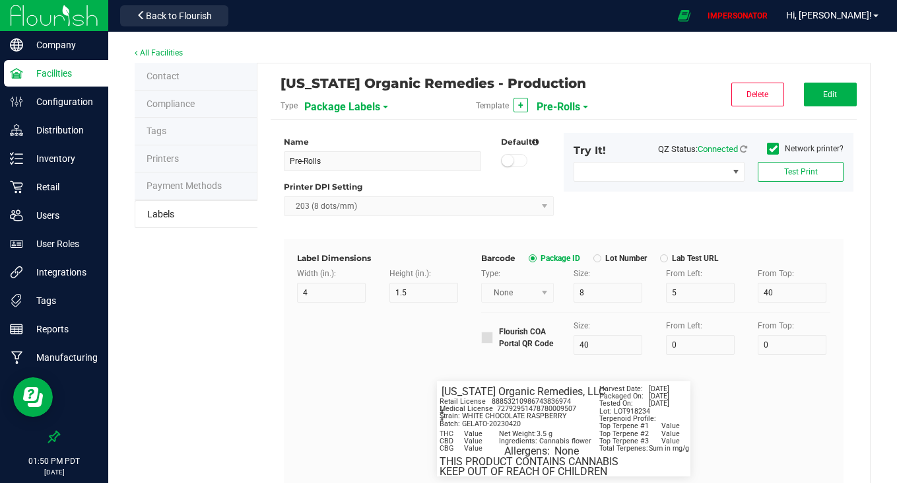
click at [559, 104] on span "Pre-Rolls" at bounding box center [559, 107] width 44 height 22
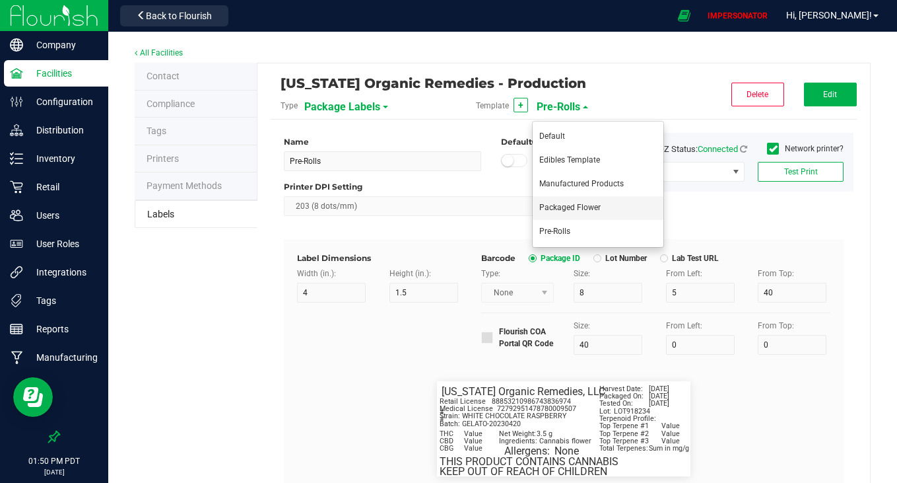
click at [565, 214] on li "Packaged Flower" at bounding box center [598, 208] width 131 height 24
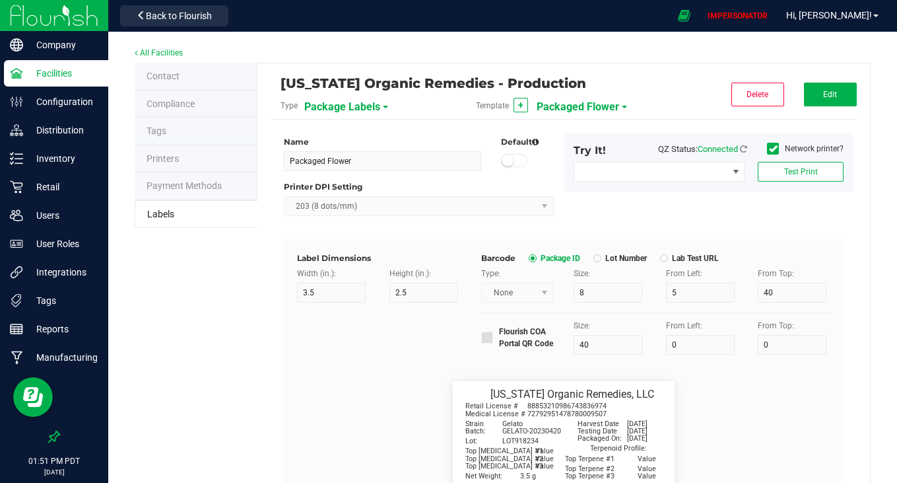
click at [546, 115] on span "Packaged Flower" at bounding box center [578, 107] width 83 height 22
